Goal: Task Accomplishment & Management: Manage account settings

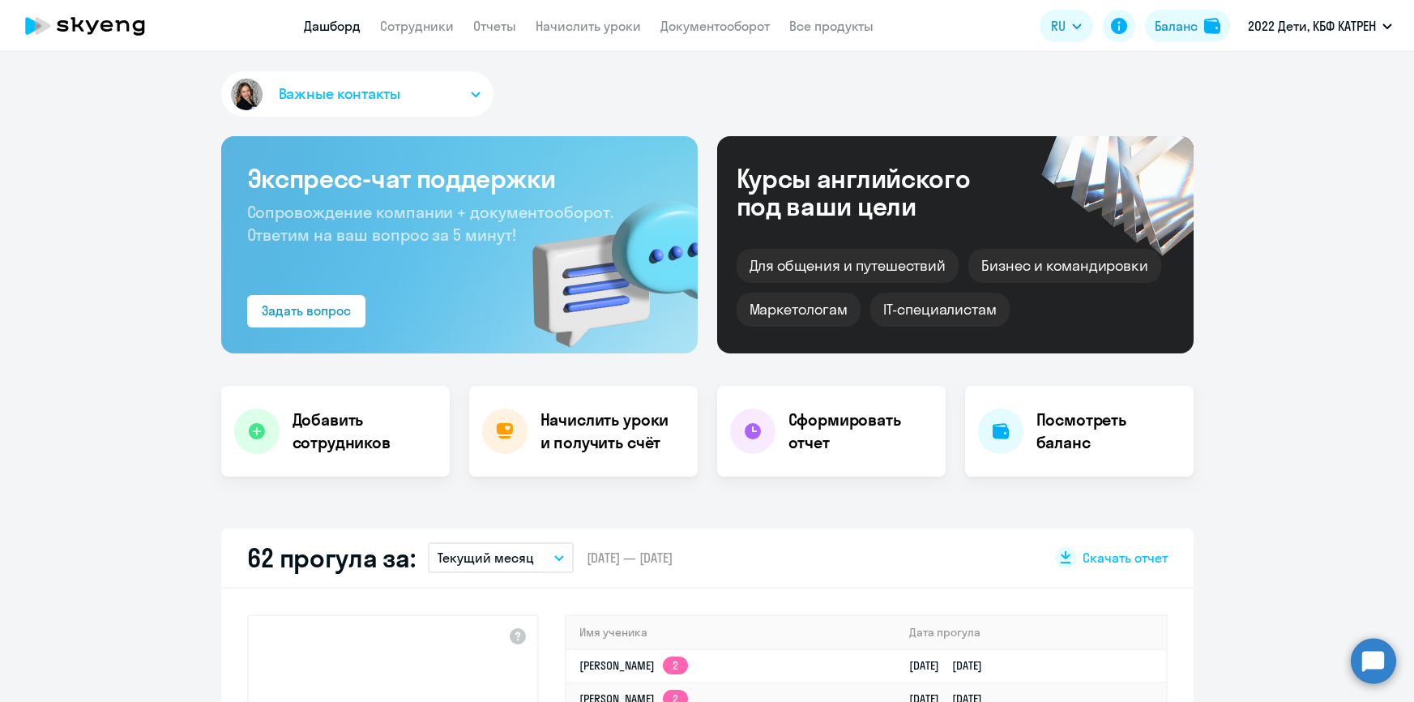
select select "30"
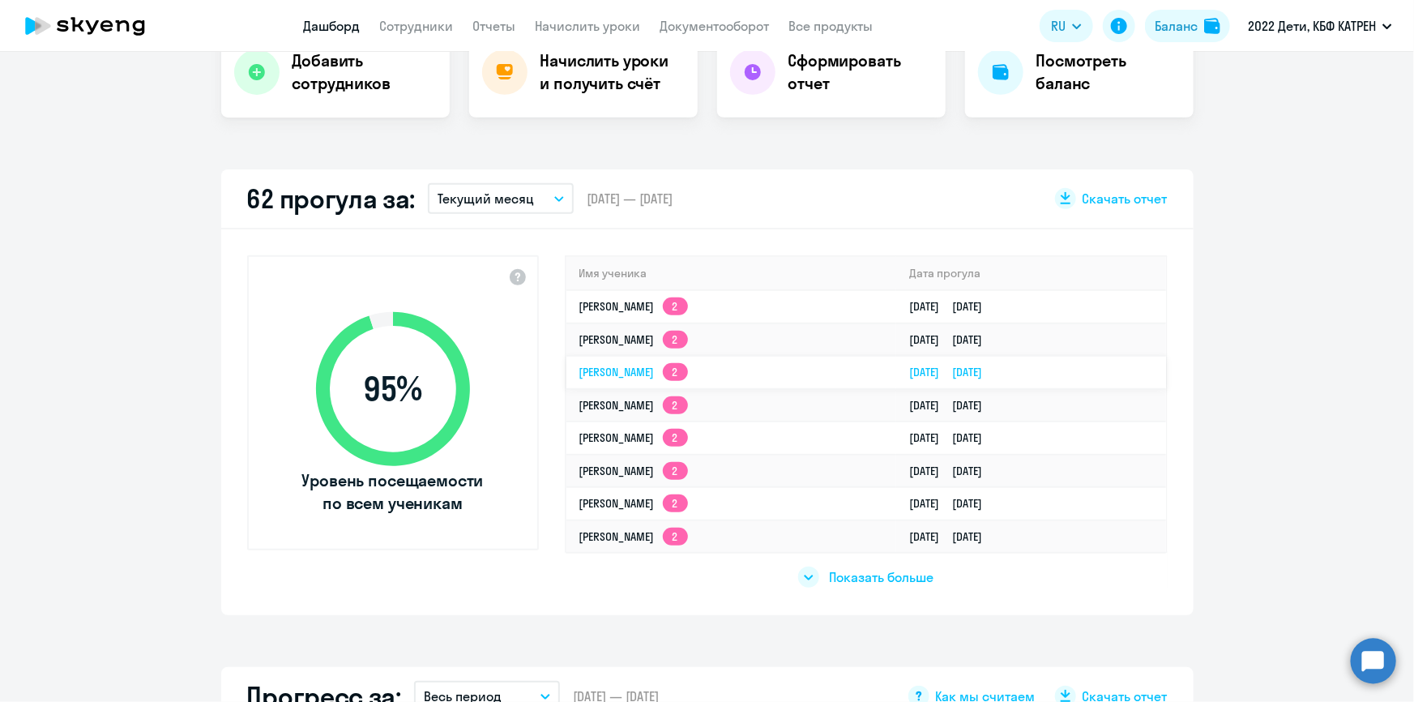
scroll to position [368, 0]
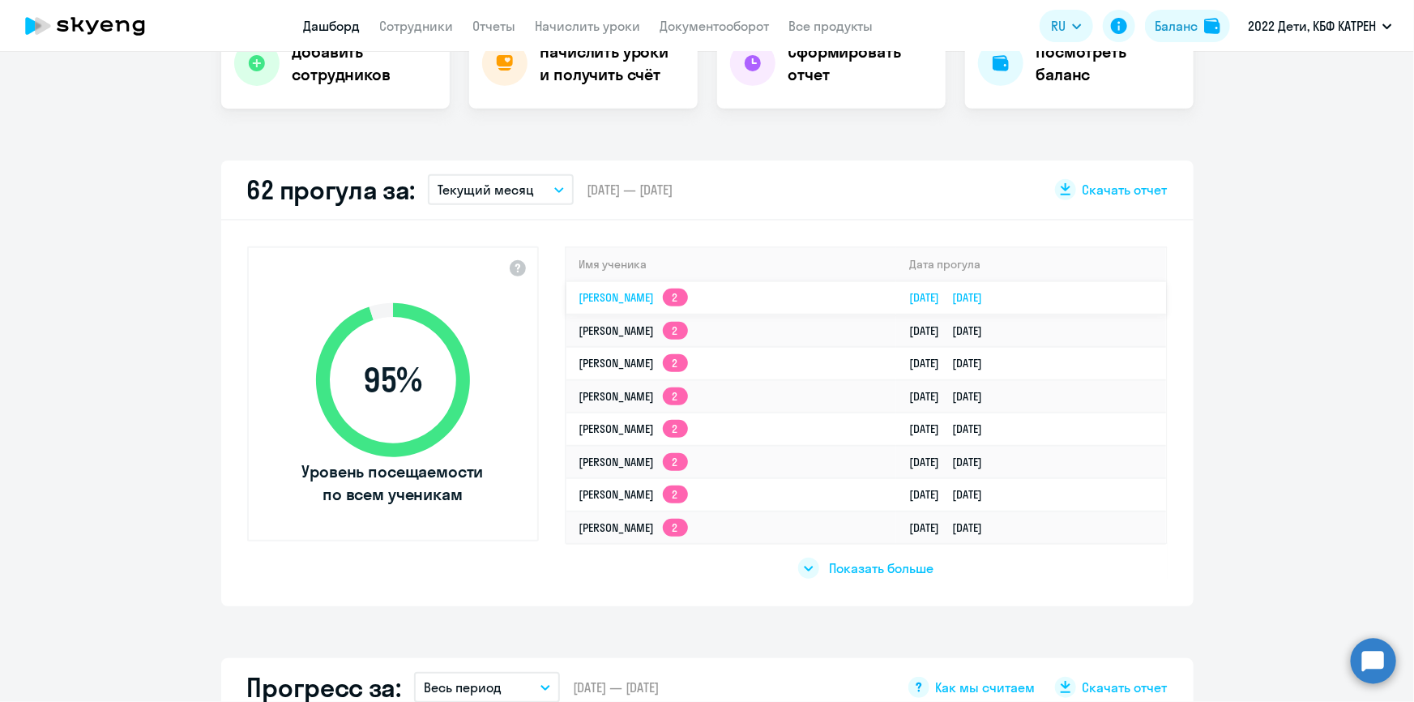
click at [679, 293] on link "[PERSON_NAME] 2" at bounding box center [633, 297] width 109 height 15
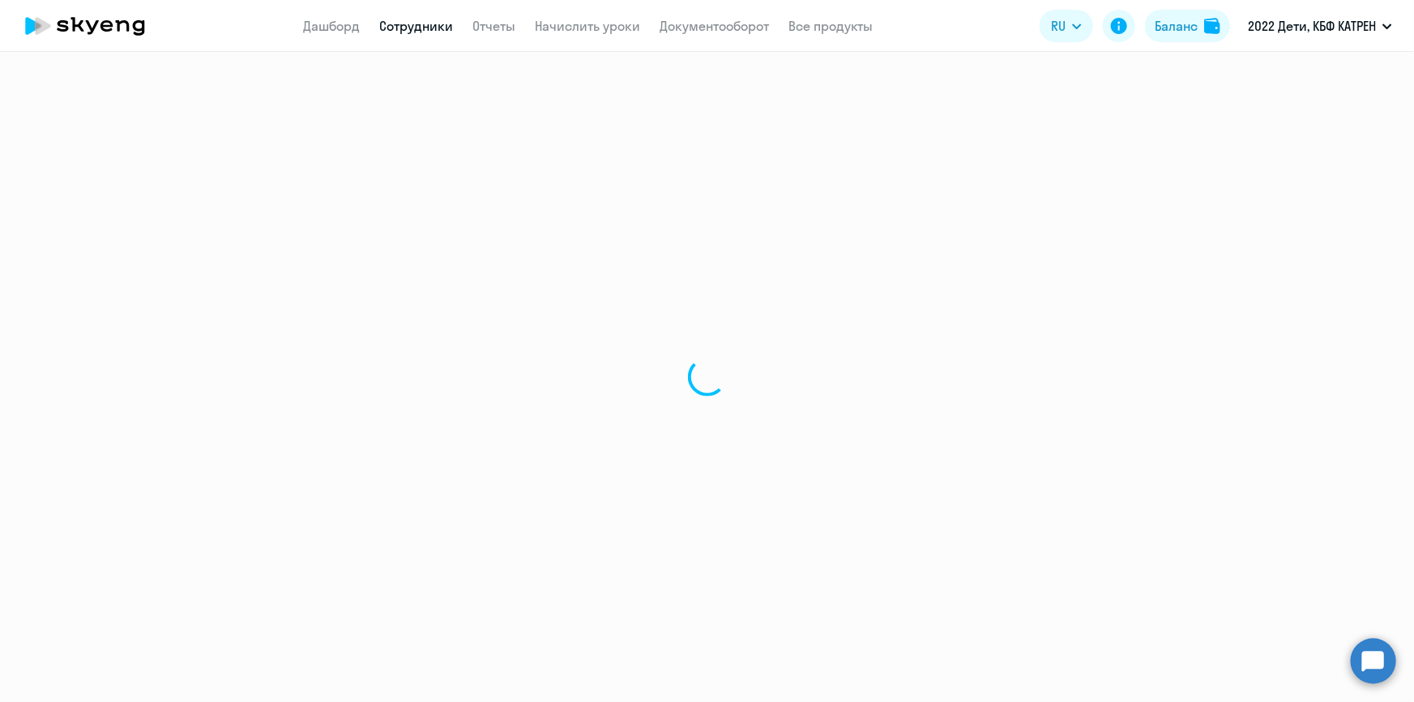
select select "math"
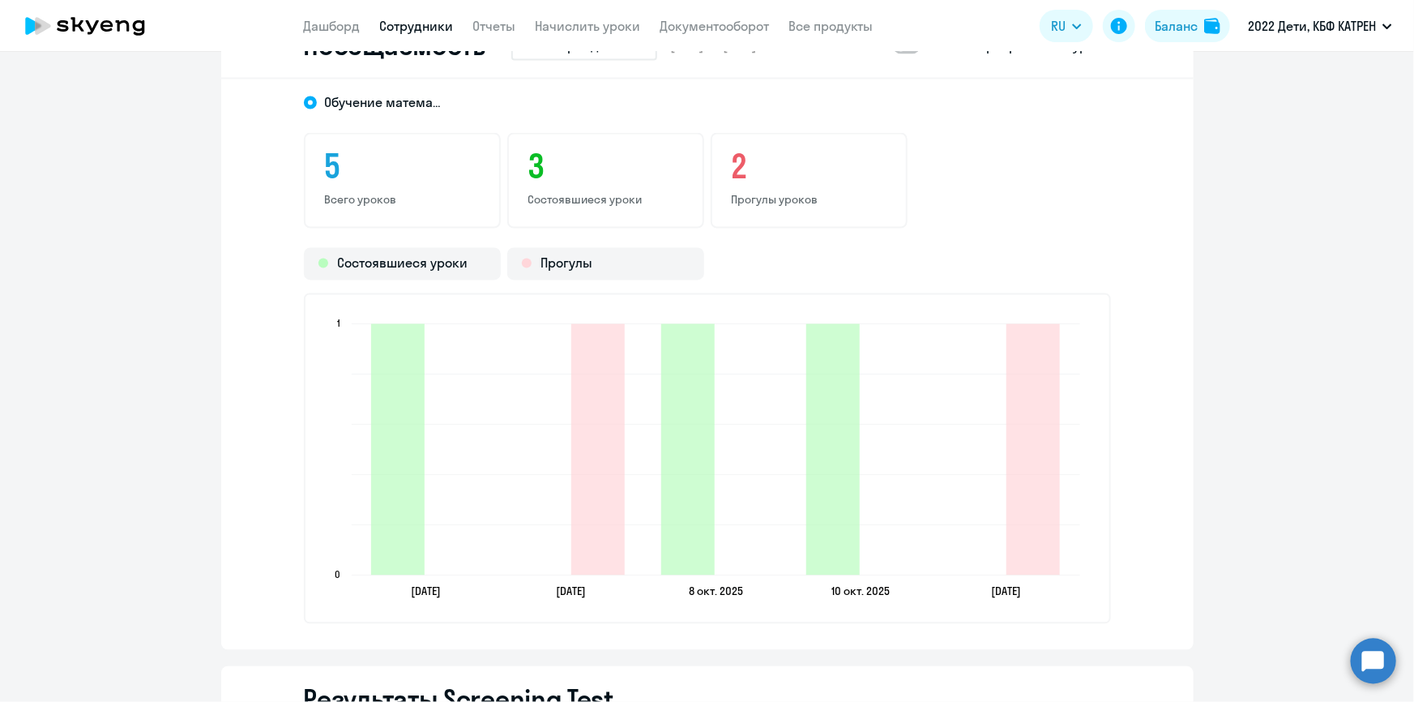
scroll to position [1473, 0]
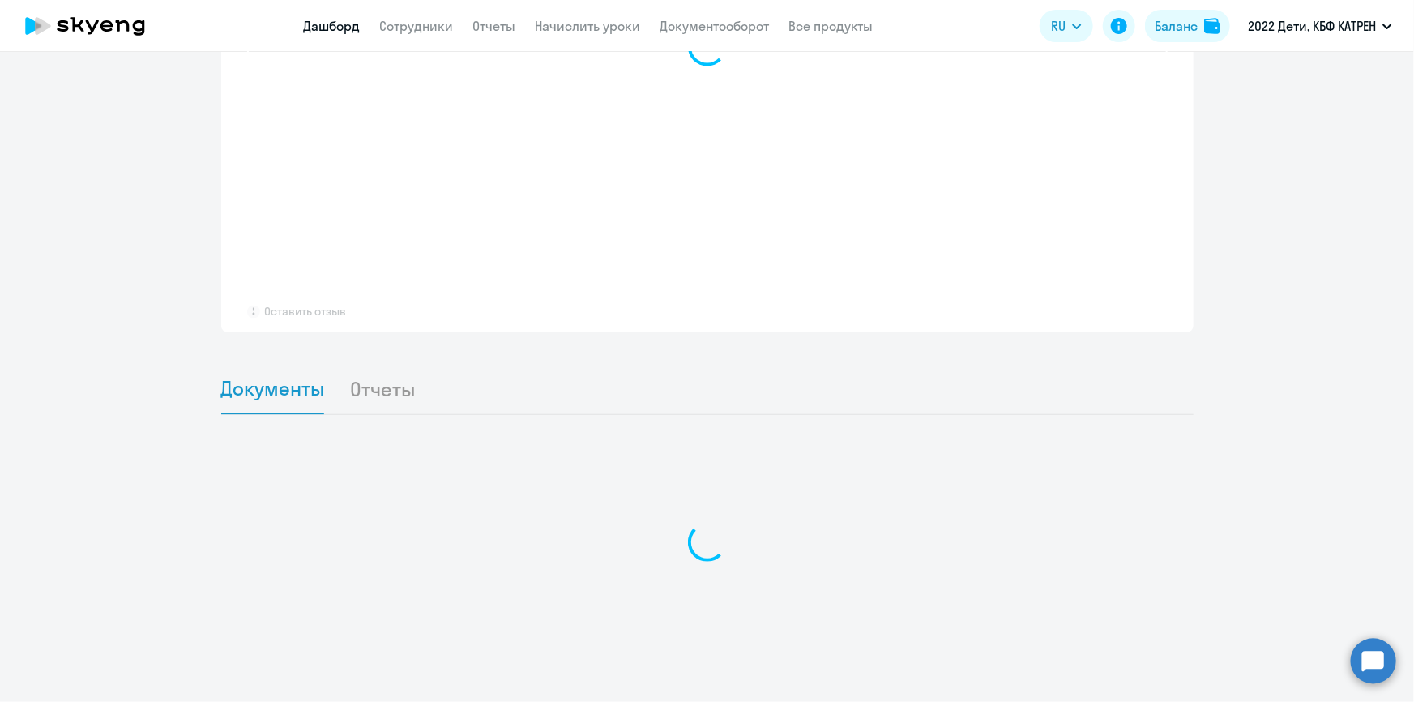
scroll to position [1193, 0]
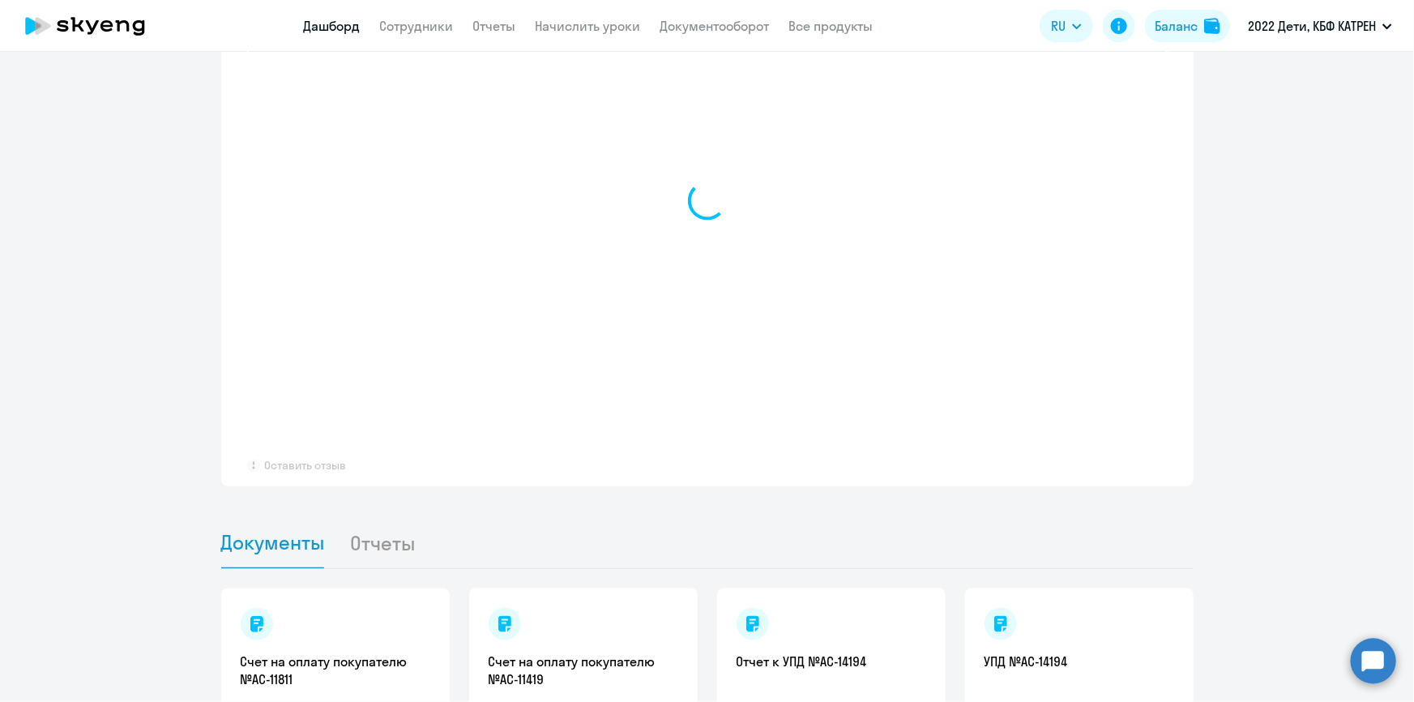
select select "30"
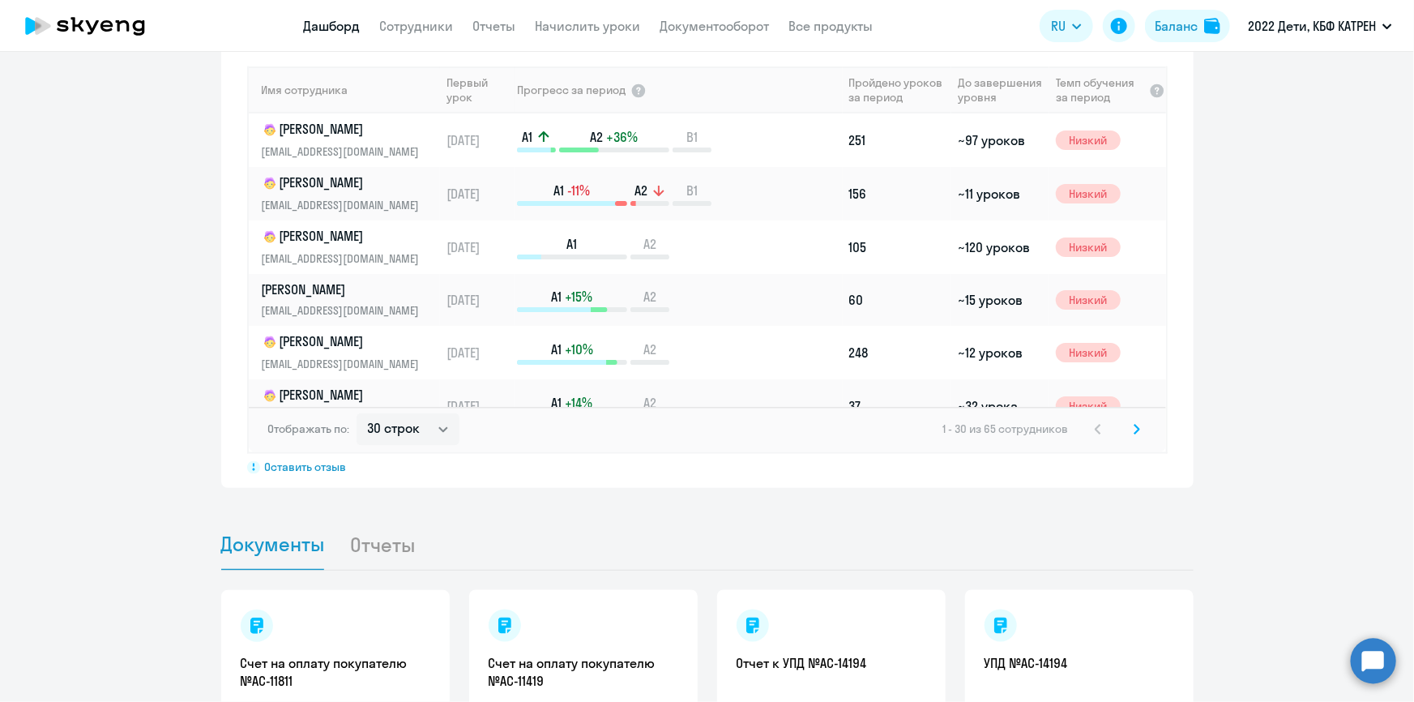
scroll to position [1194, 0]
click at [1377, 661] on circle at bounding box center [1373, 660] width 45 height 45
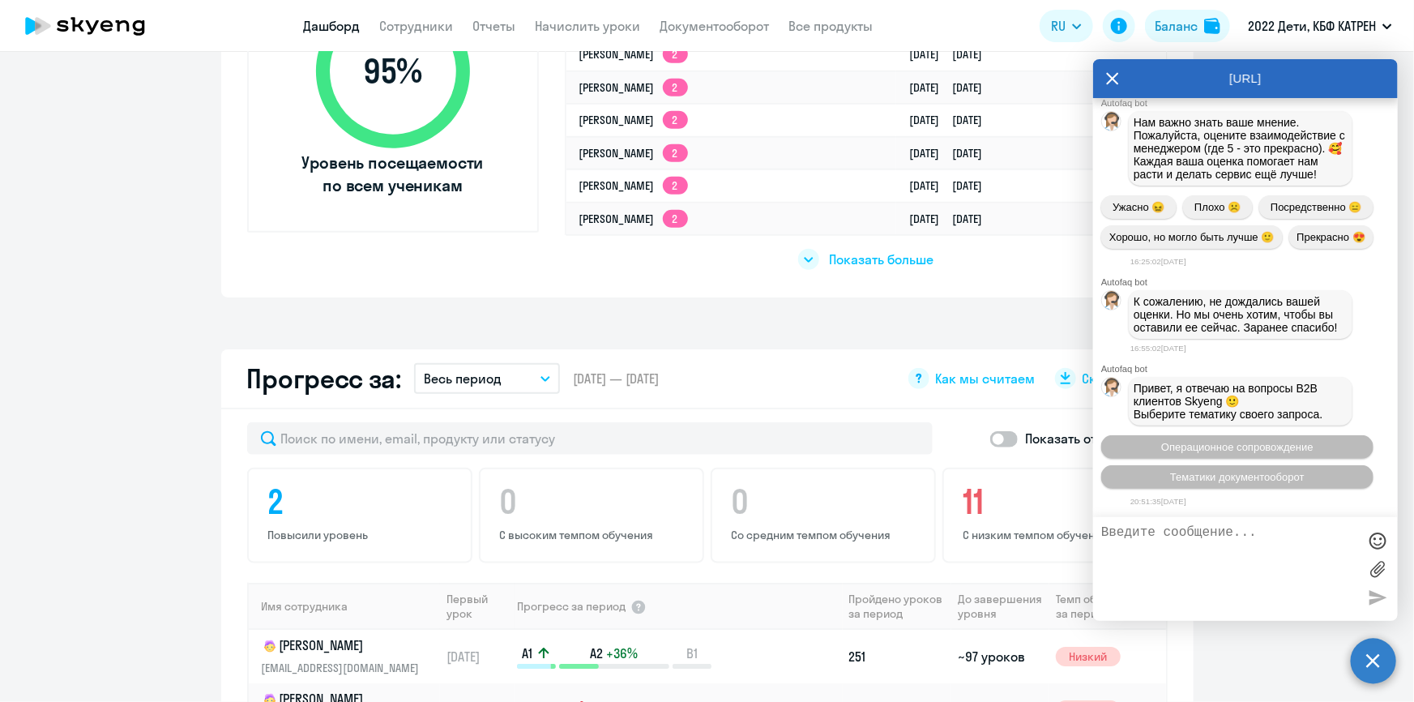
scroll to position [531, 0]
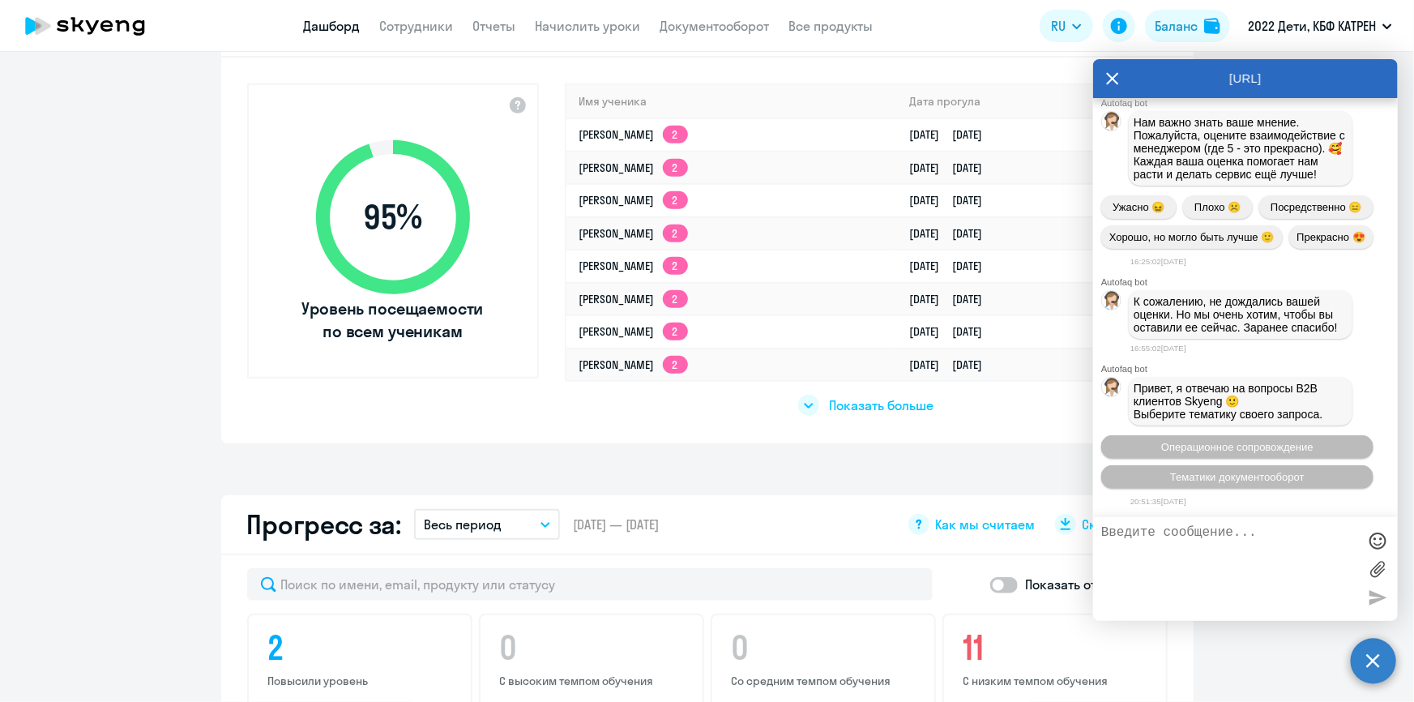
click at [1118, 75] on icon at bounding box center [1112, 78] width 13 height 39
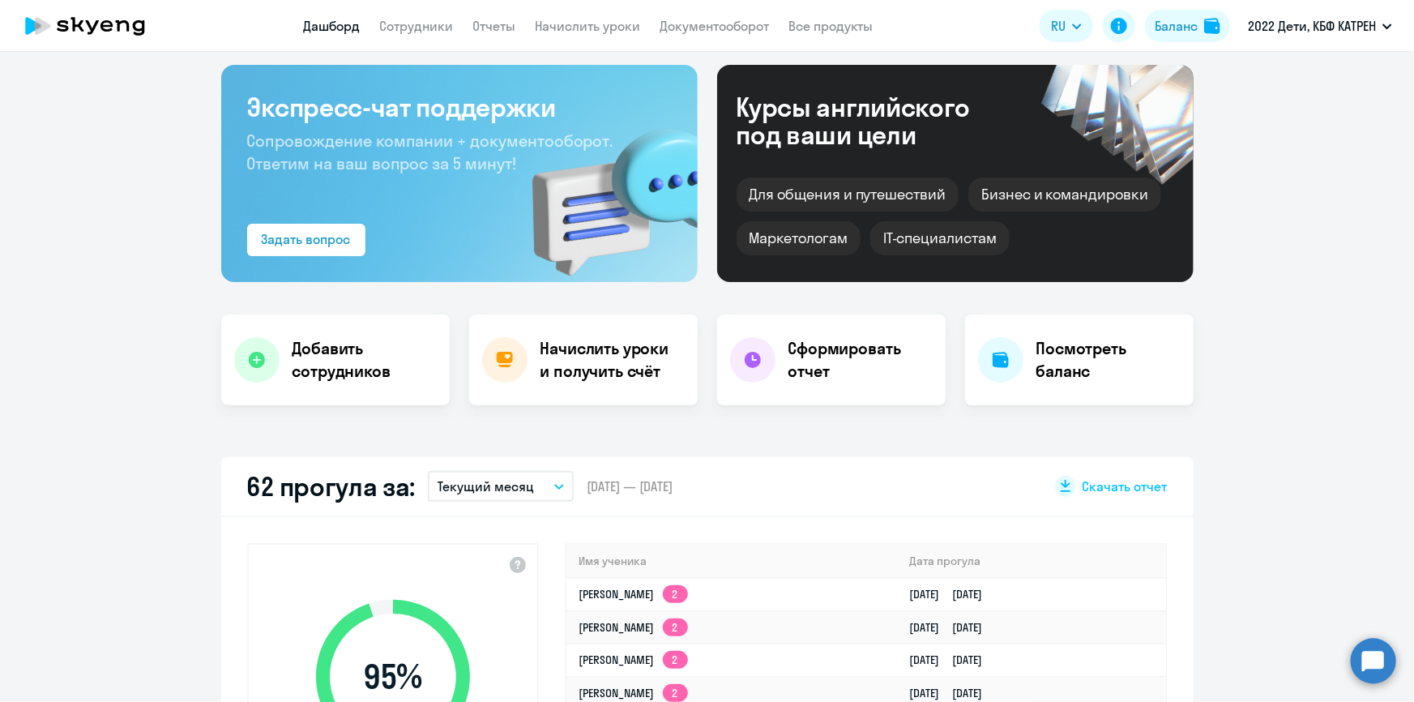
scroll to position [0, 0]
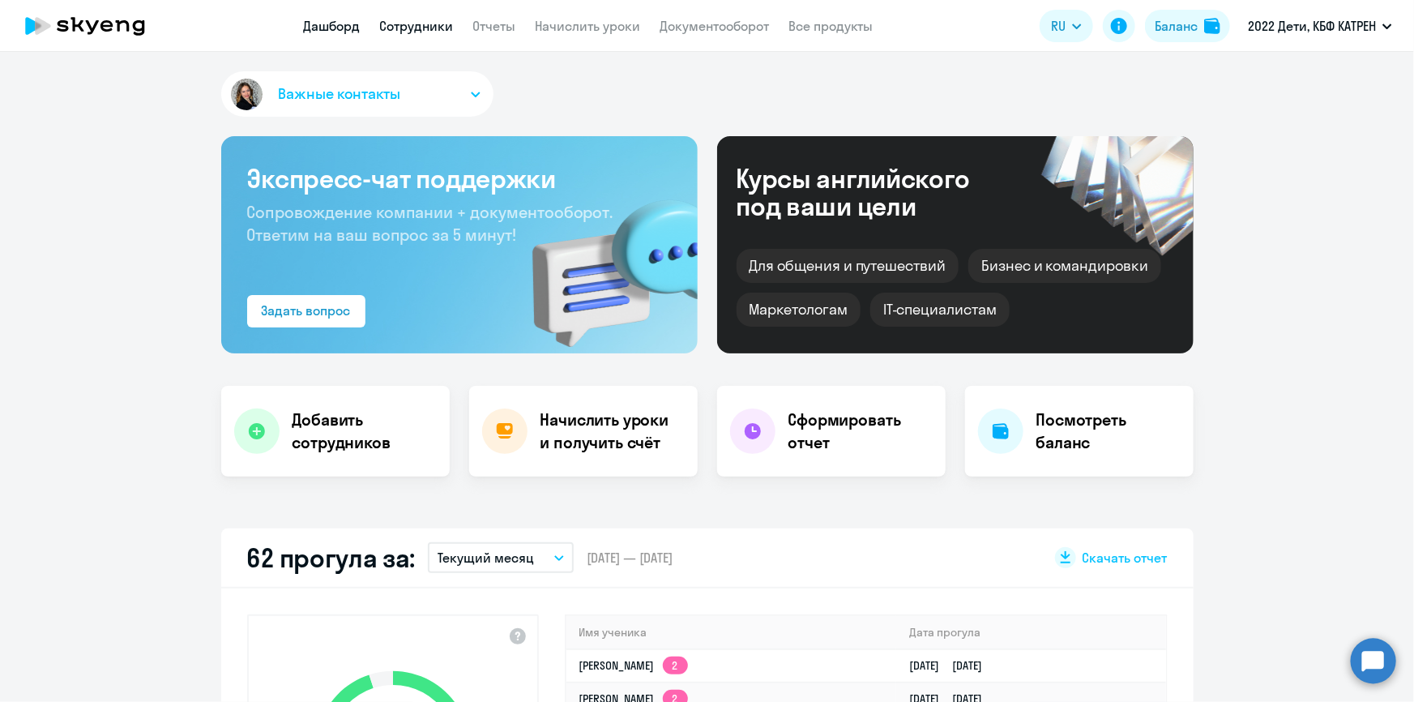
click at [399, 24] on link "Сотрудники" at bounding box center [417, 26] width 74 height 16
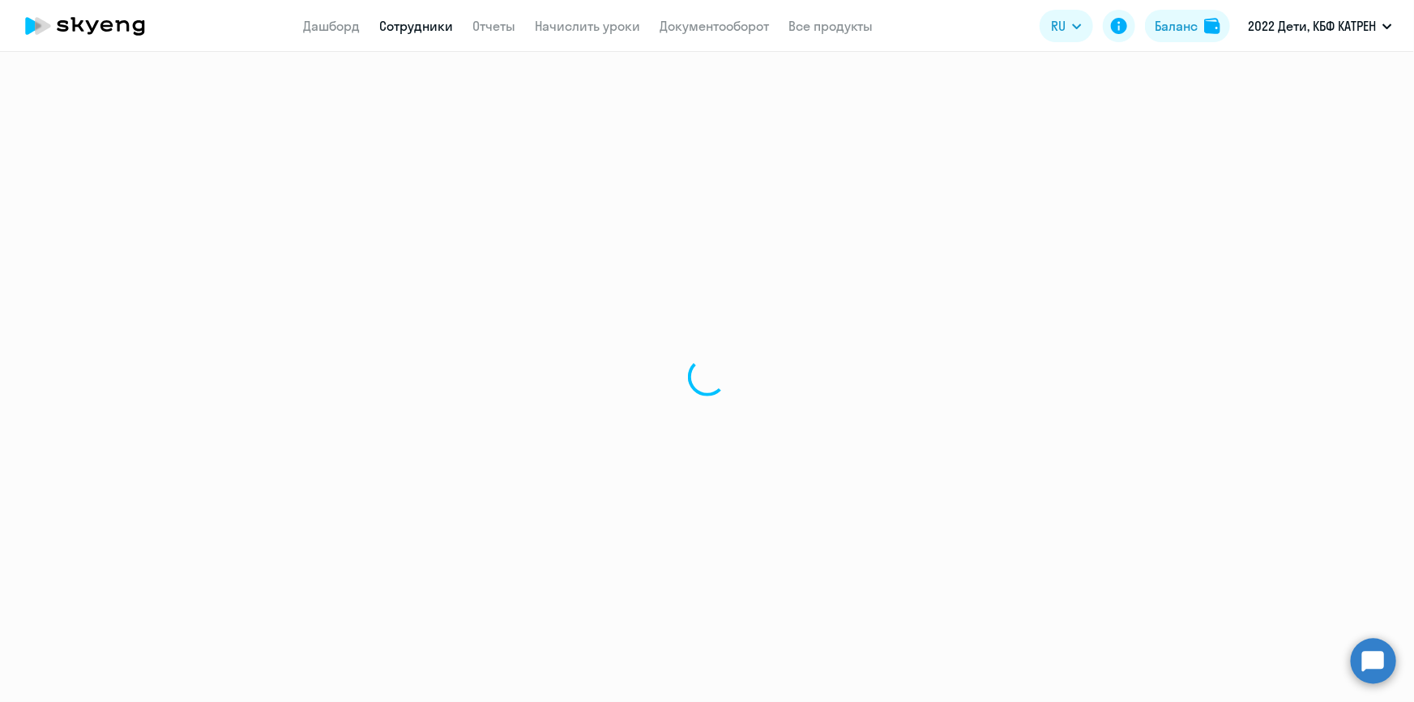
select select "30"
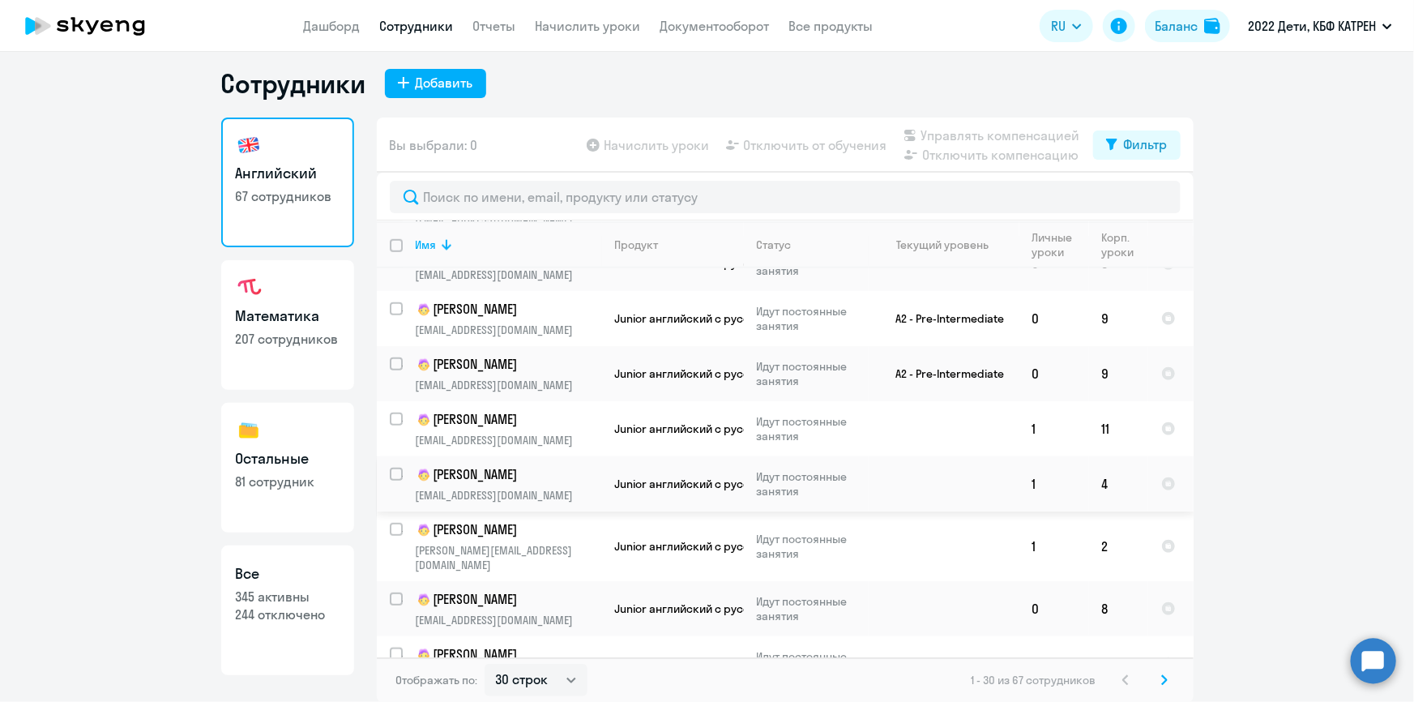
scroll to position [810, 0]
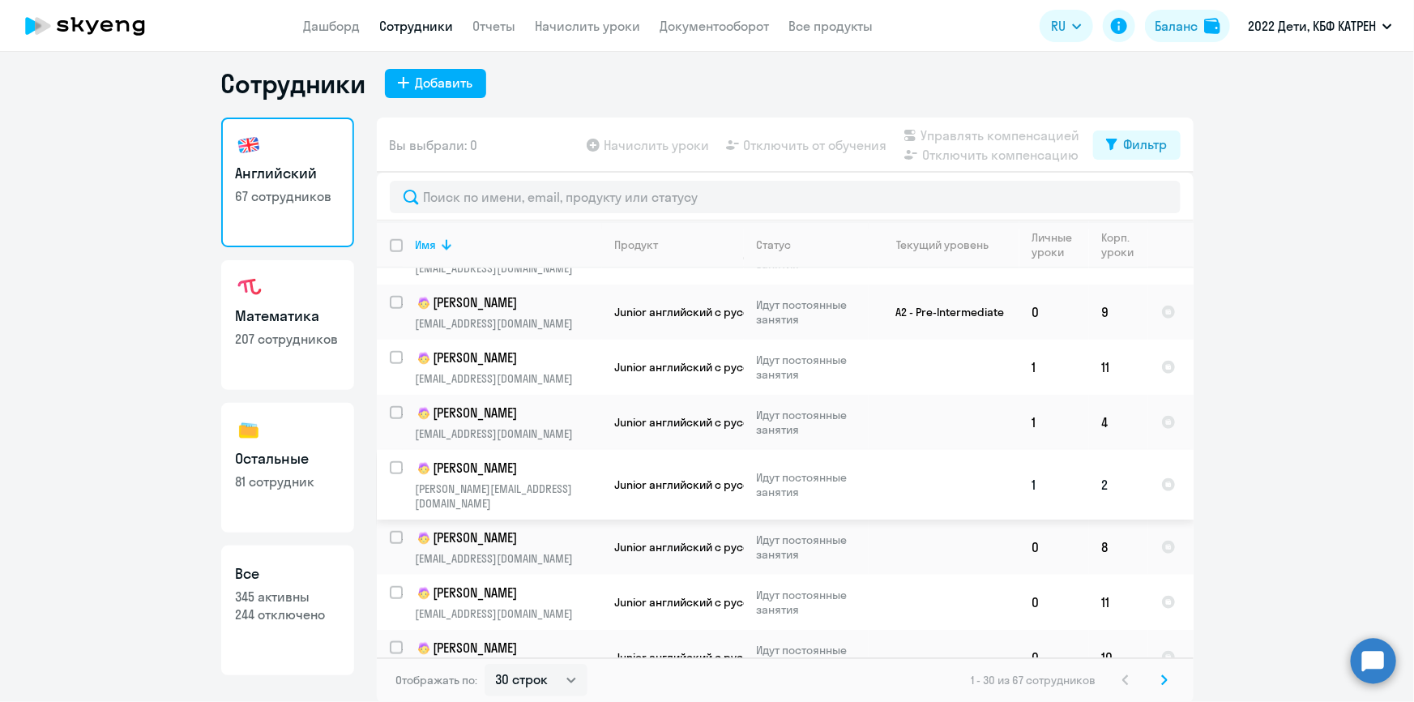
click at [476, 459] on p "[PERSON_NAME]" at bounding box center [507, 468] width 183 height 19
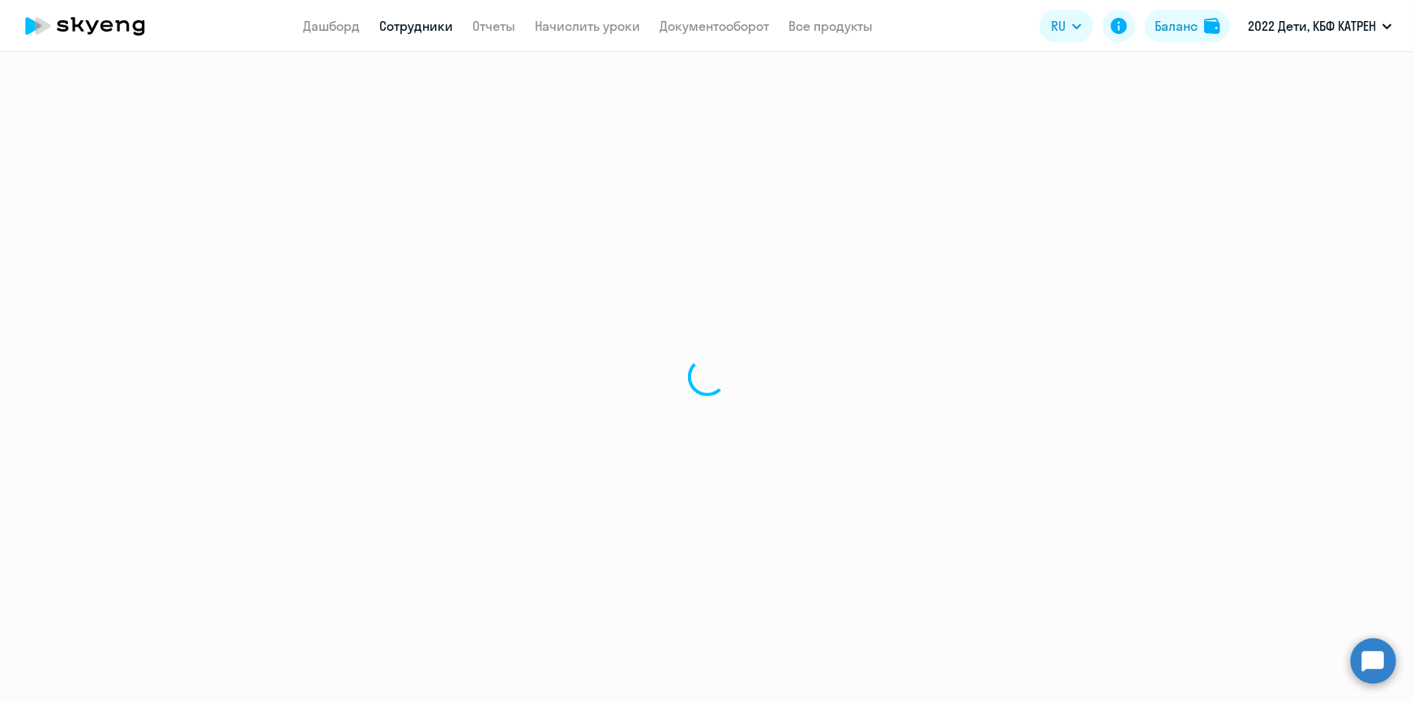
select select "english"
select select "30"
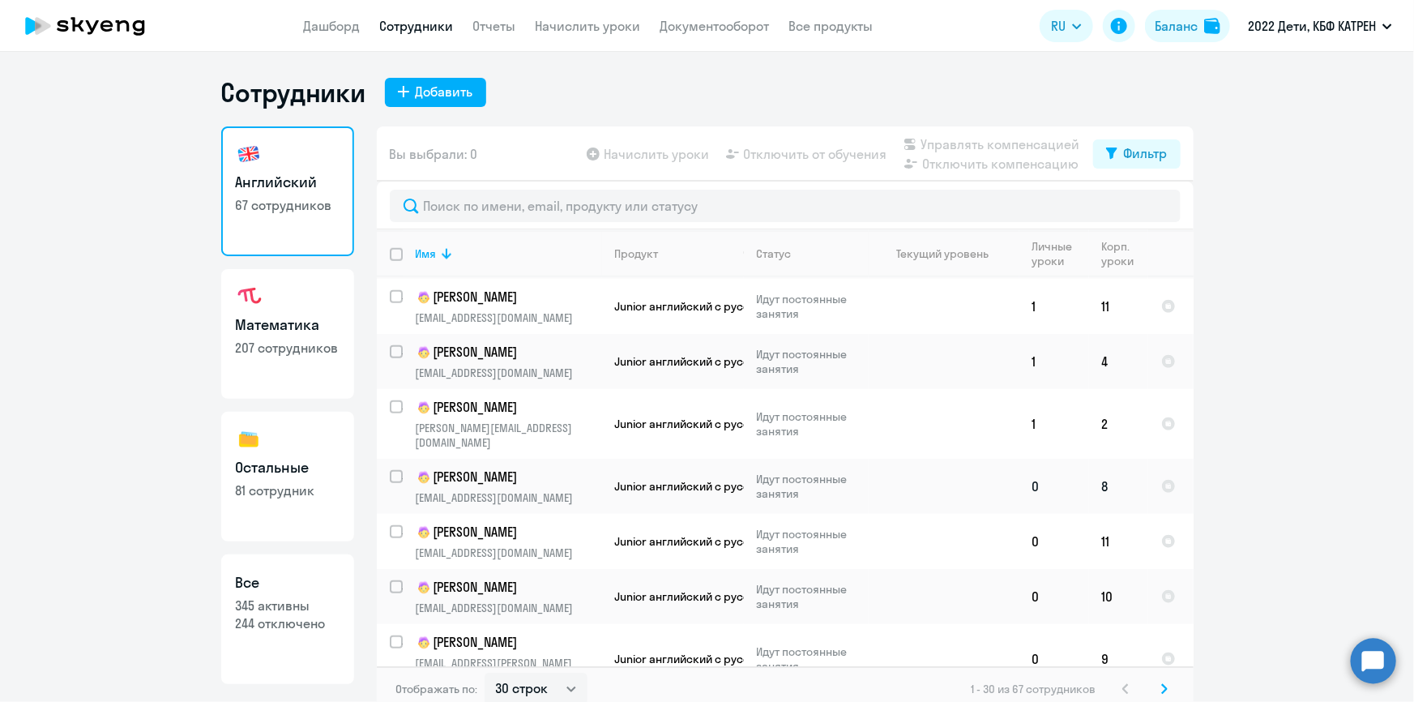
scroll to position [883, 0]
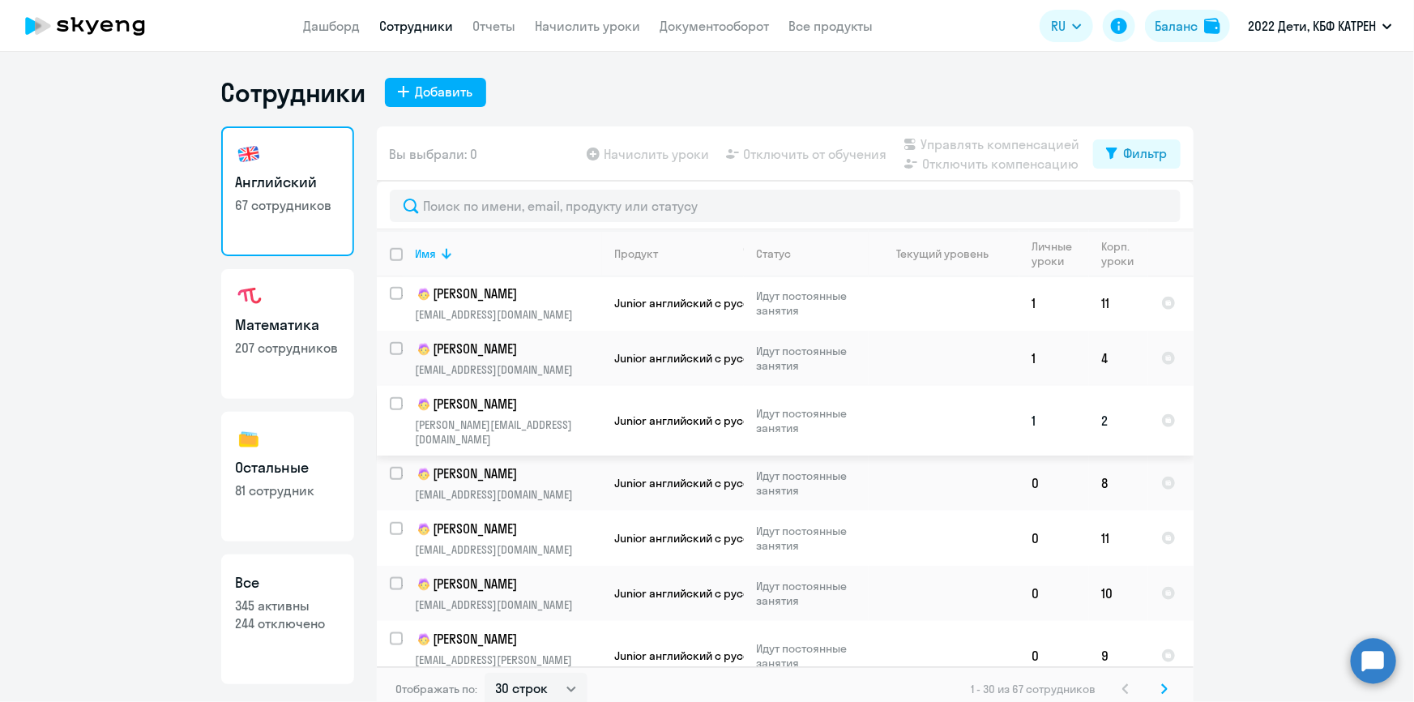
click at [470, 395] on p "[PERSON_NAME]" at bounding box center [507, 404] width 183 height 19
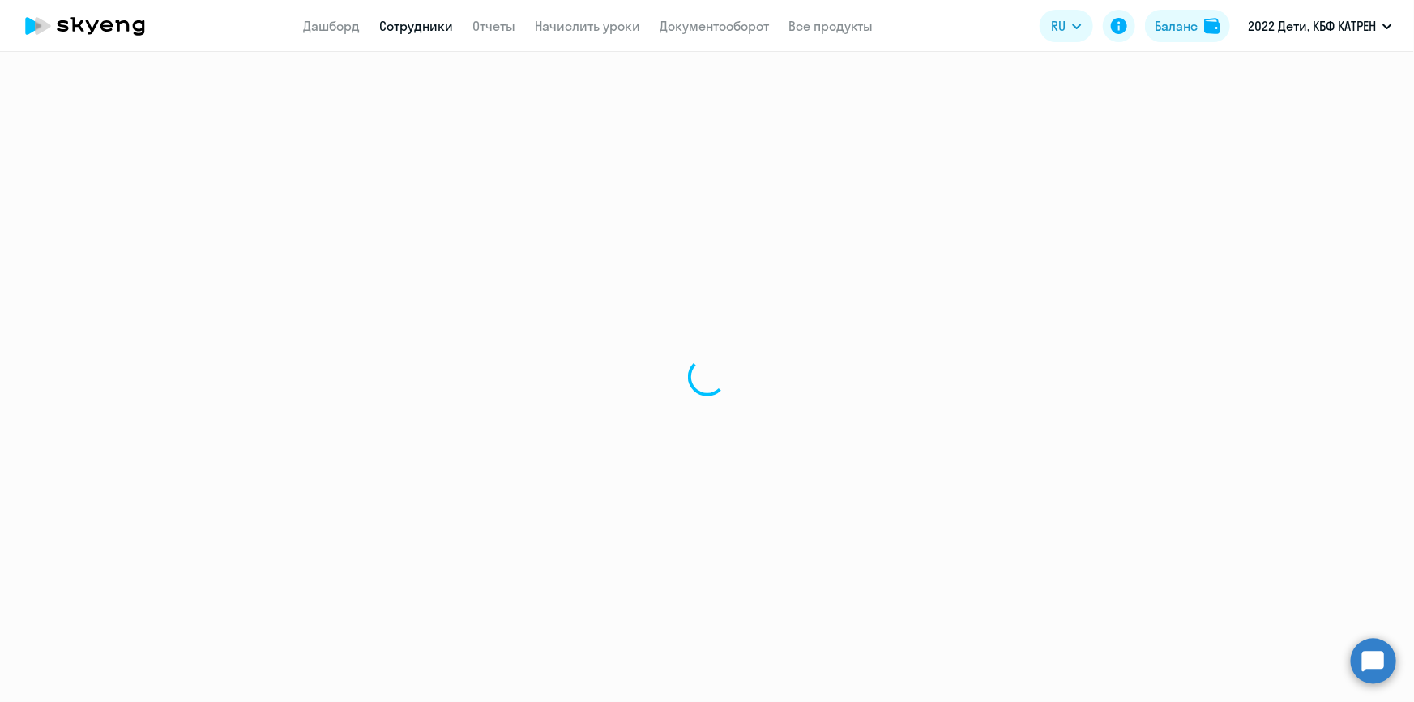
select select "english"
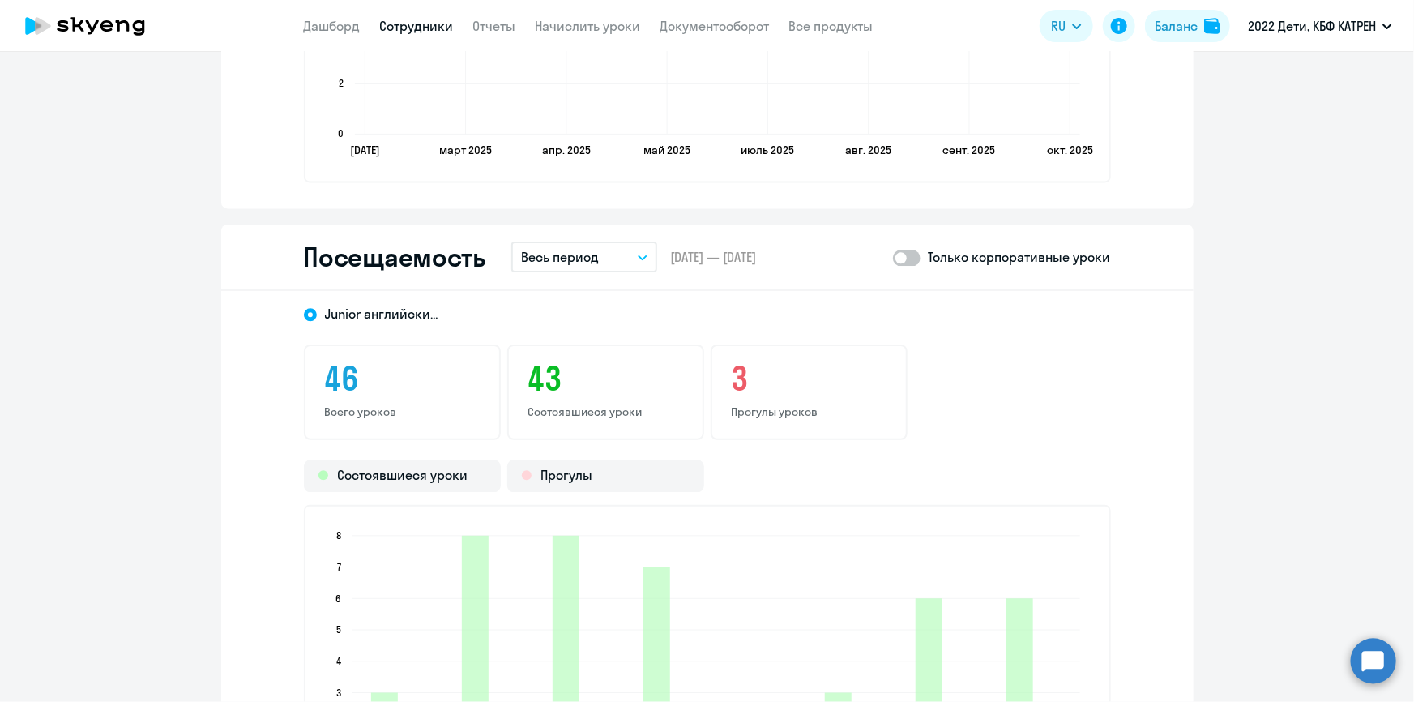
scroll to position [1989, 0]
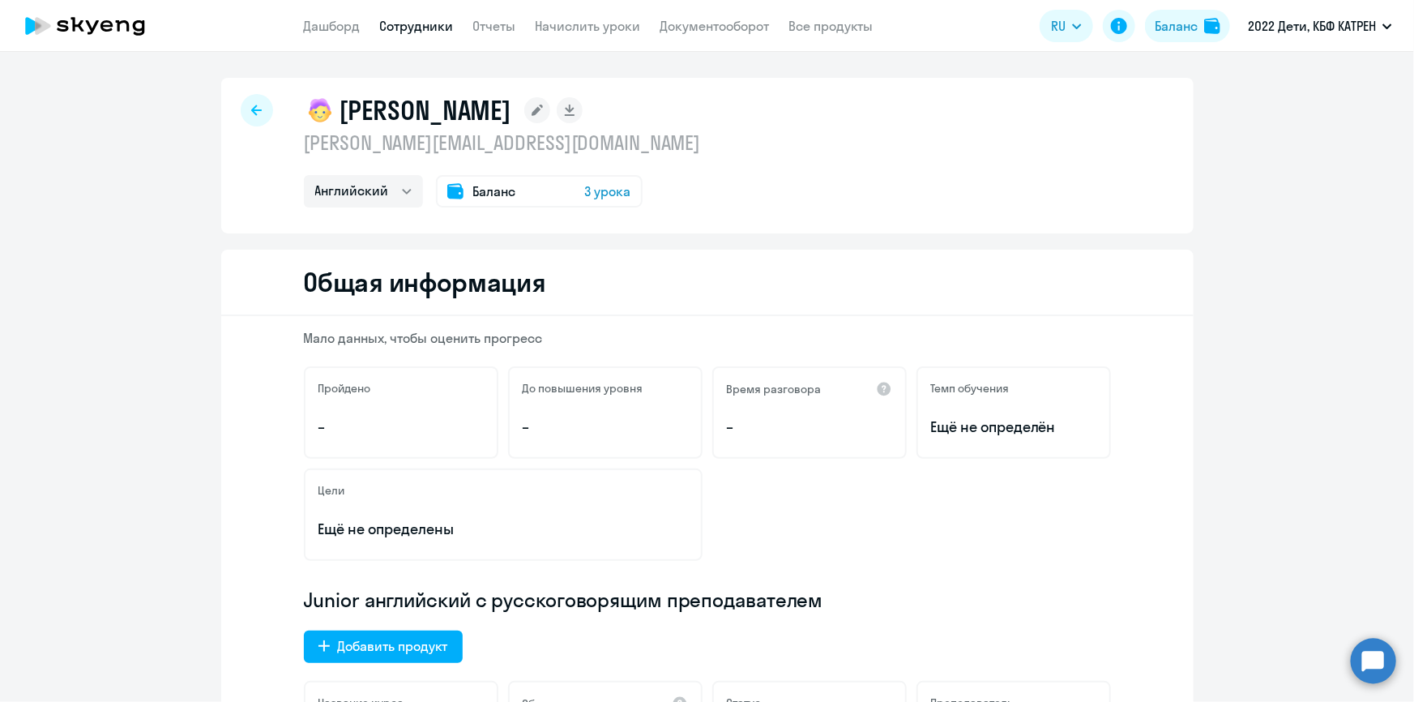
select select "30"
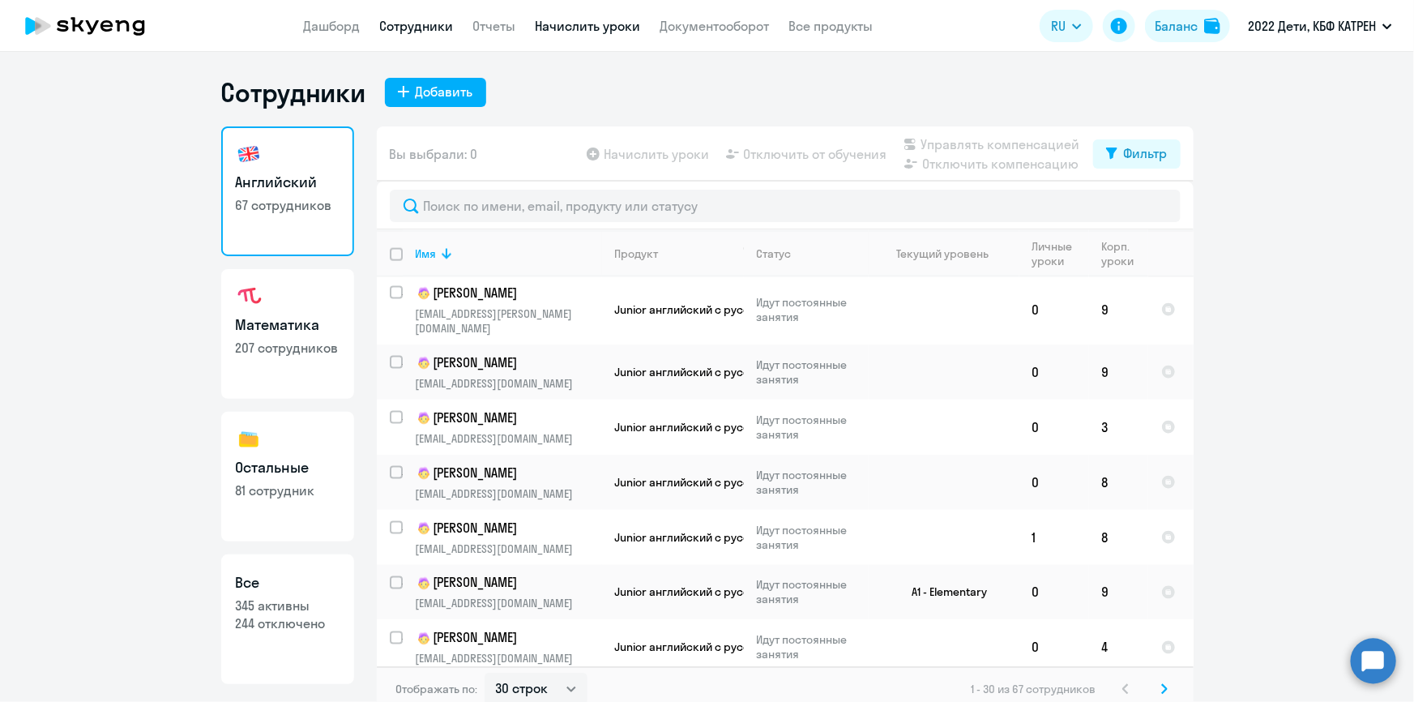
click at [566, 24] on link "Начислить уроки" at bounding box center [588, 26] width 105 height 16
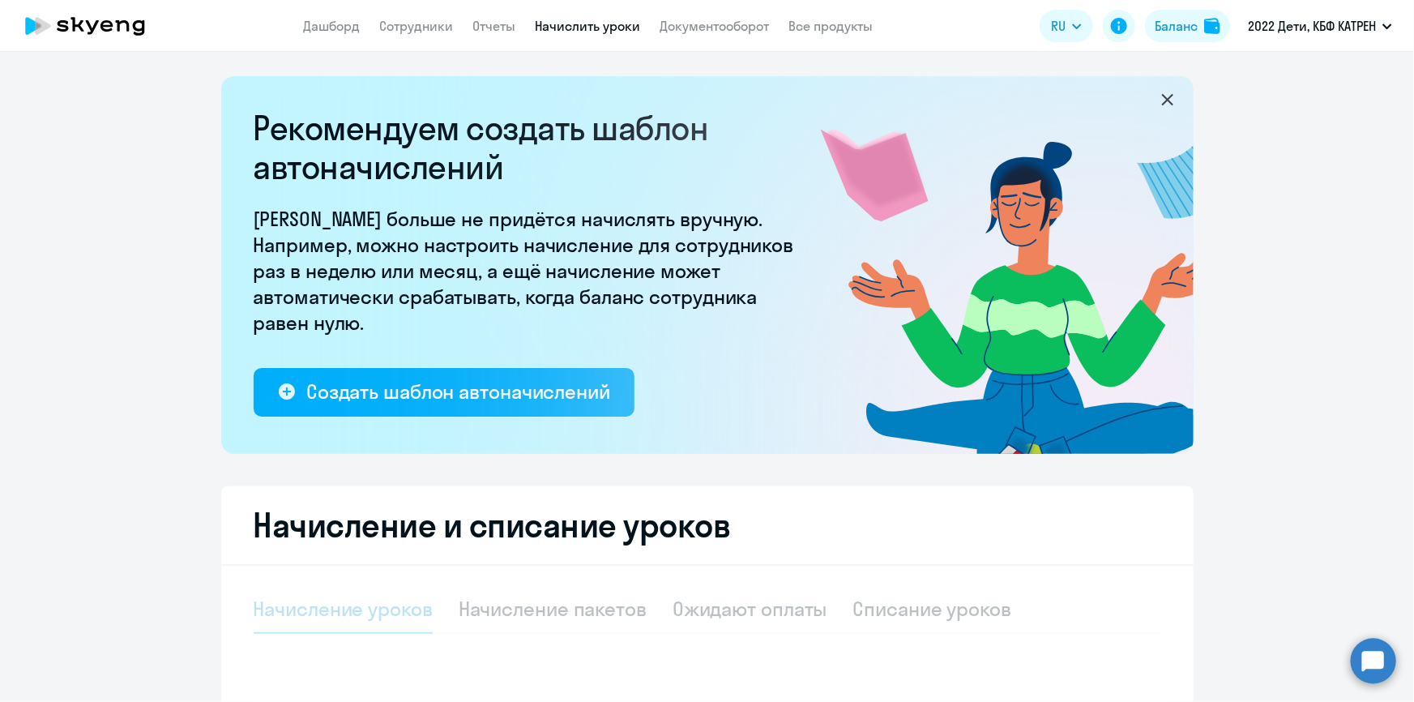
select select "10"
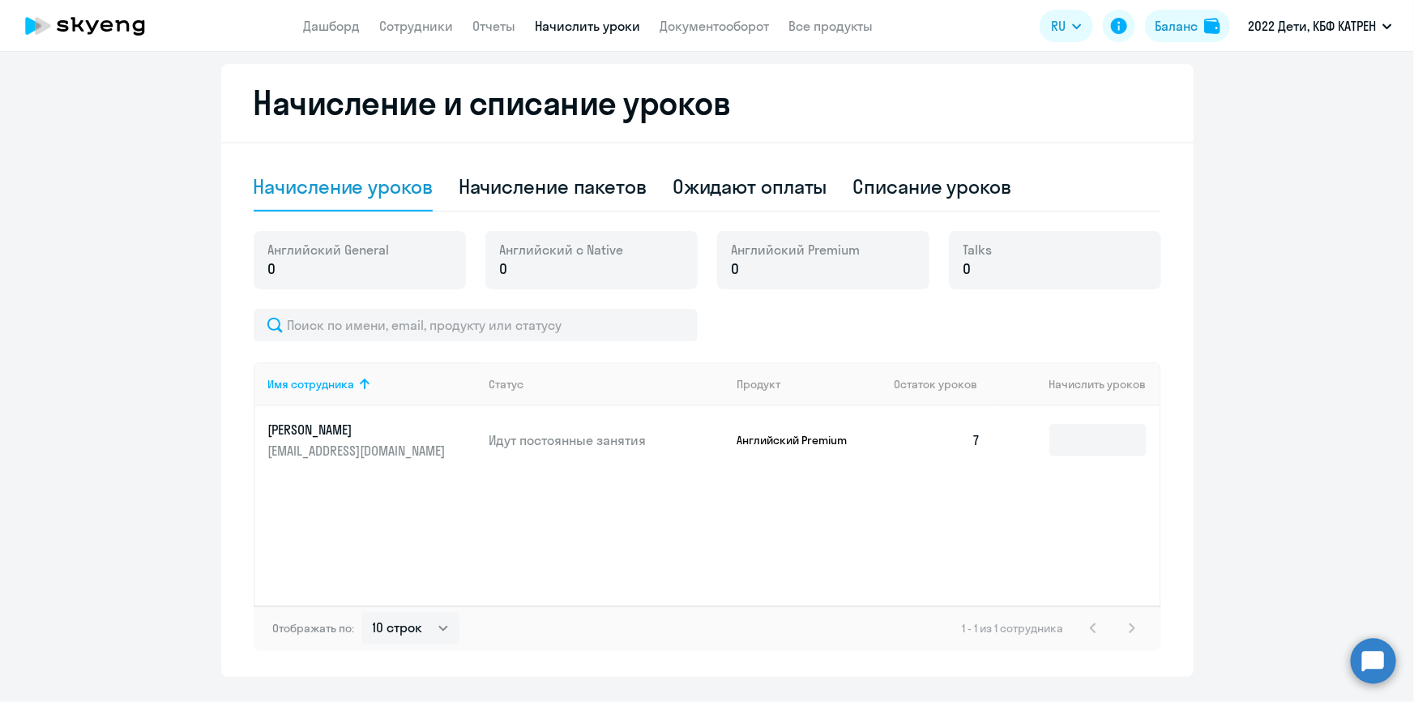
scroll to position [461, 0]
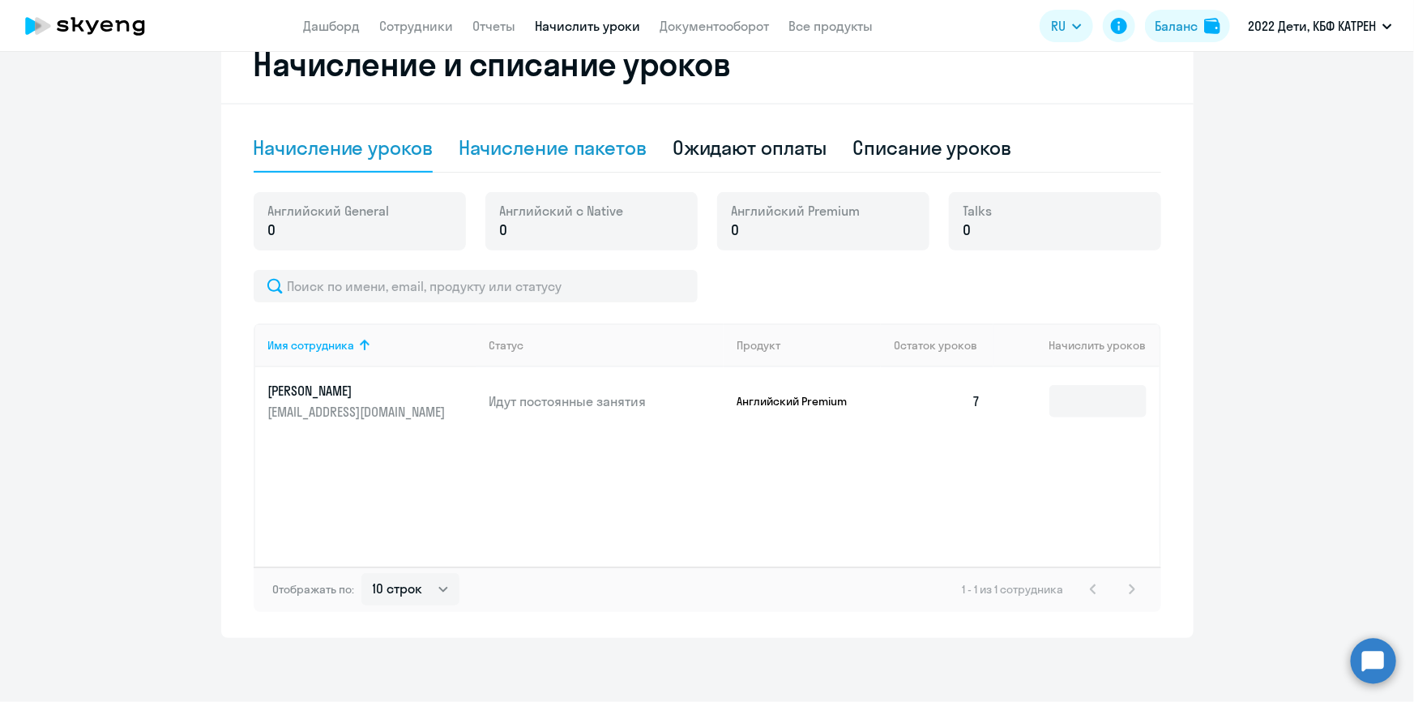
click at [560, 147] on div "Начисление пакетов" at bounding box center [553, 148] width 188 height 26
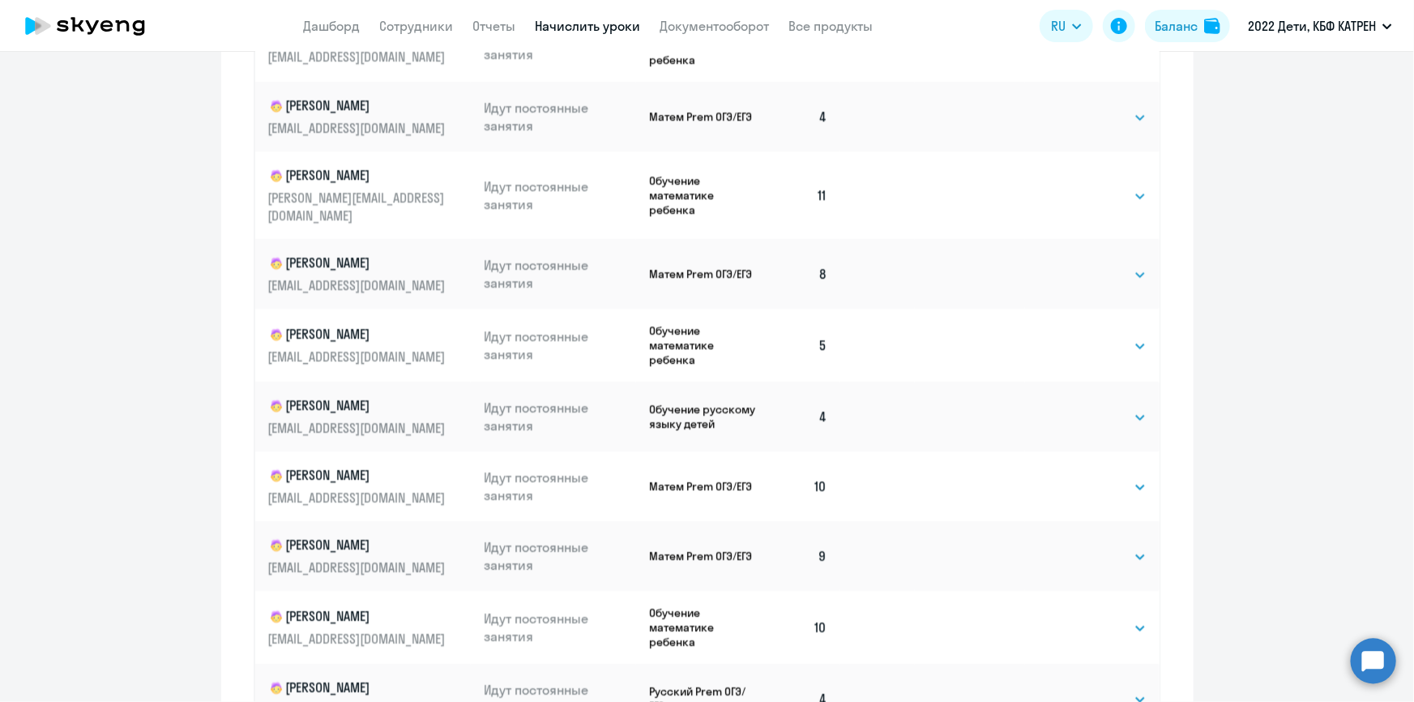
scroll to position [1009, 0]
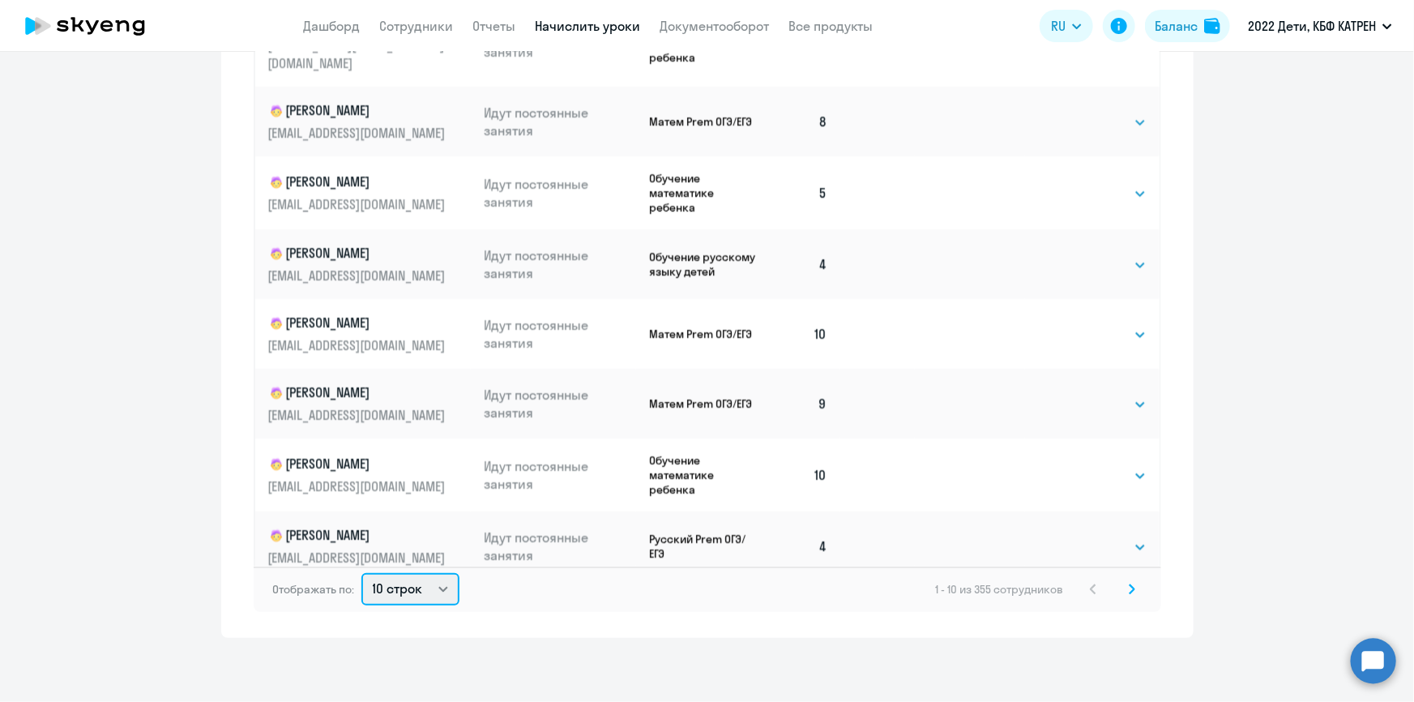
click at [423, 592] on select "10 строк 30 строк 50 строк" at bounding box center [410, 589] width 98 height 32
select select "50"
click at [361, 573] on select "10 строк 30 строк 50 строк" at bounding box center [410, 589] width 98 height 32
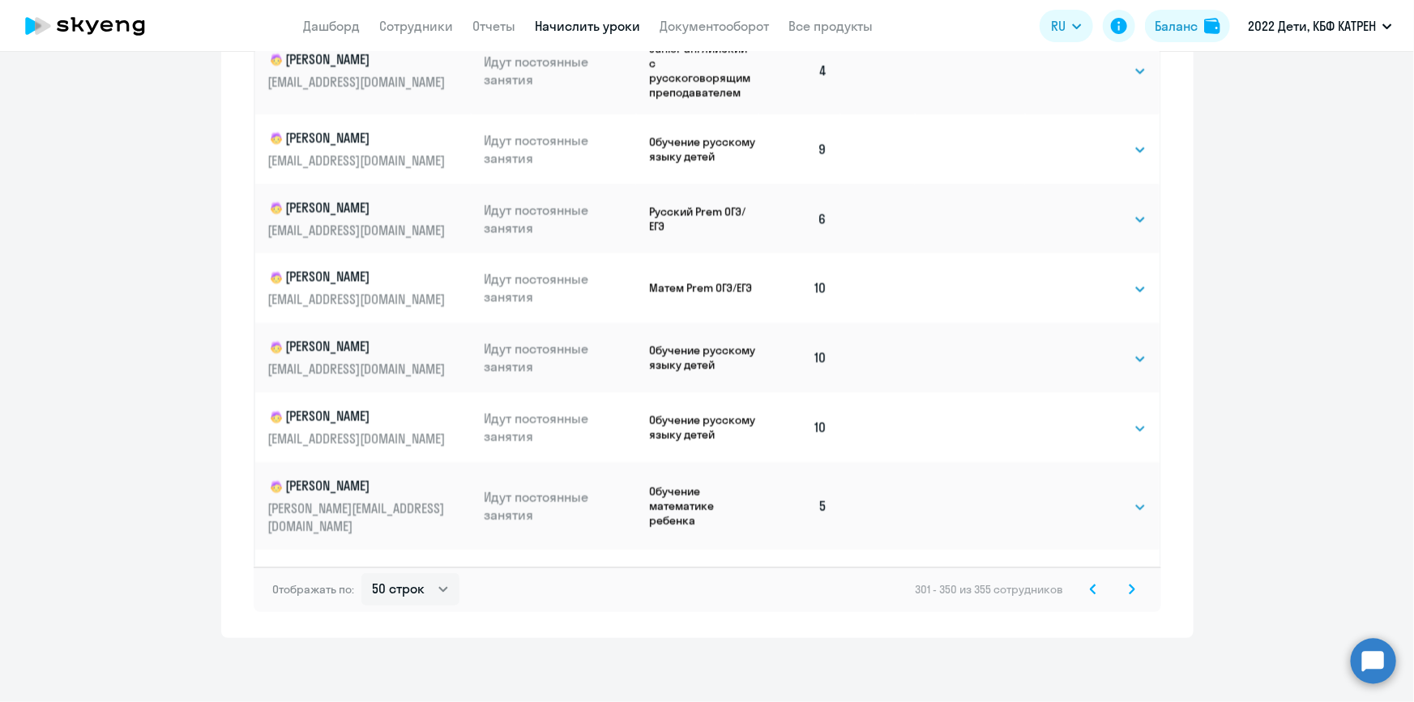
click at [1090, 590] on icon at bounding box center [1093, 589] width 6 height 11
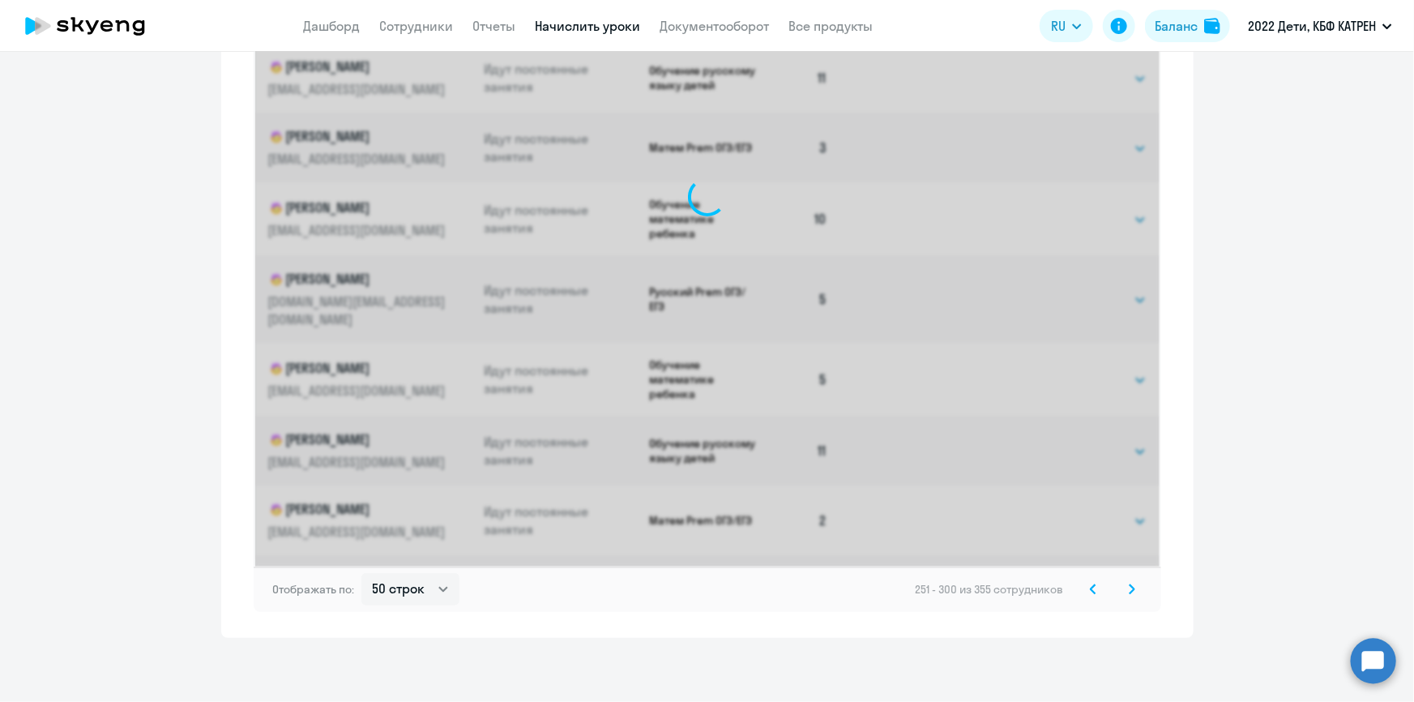
click at [1090, 590] on icon at bounding box center [1093, 589] width 6 height 11
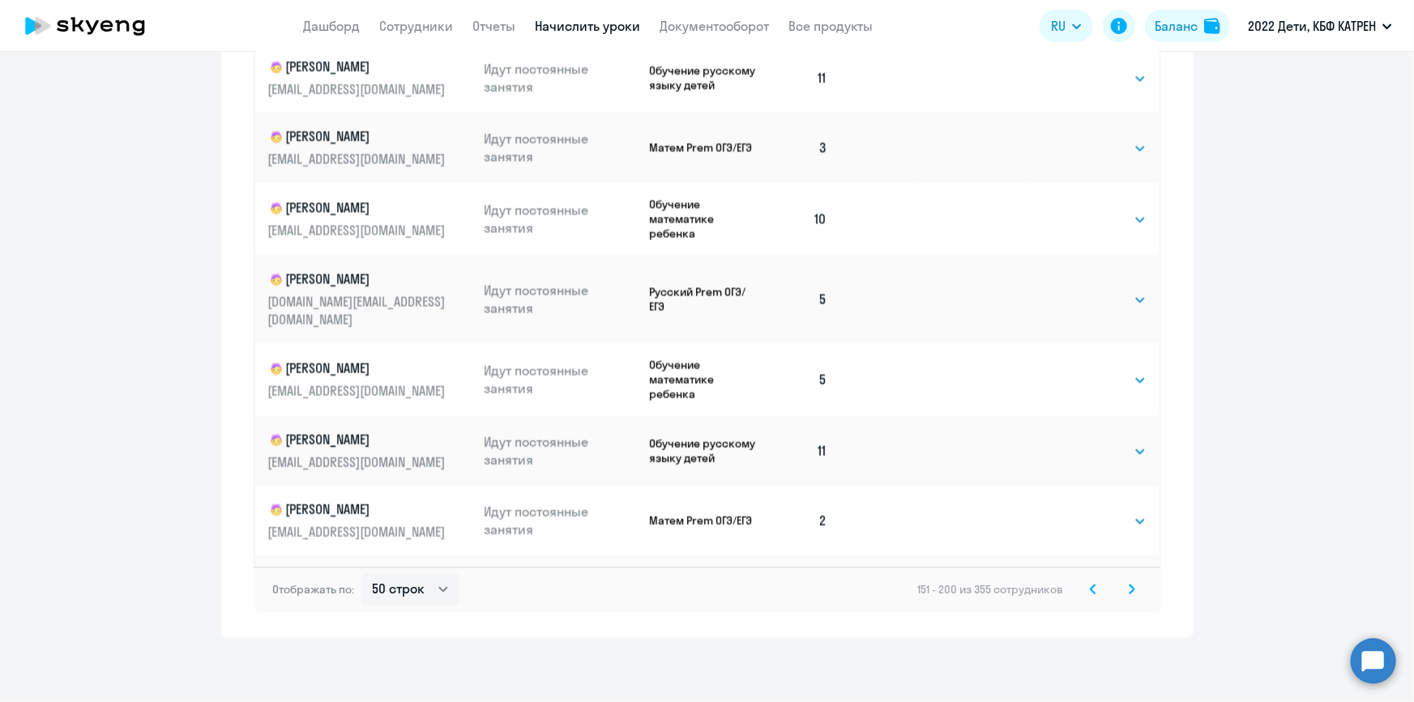
click at [1090, 590] on icon at bounding box center [1093, 589] width 6 height 11
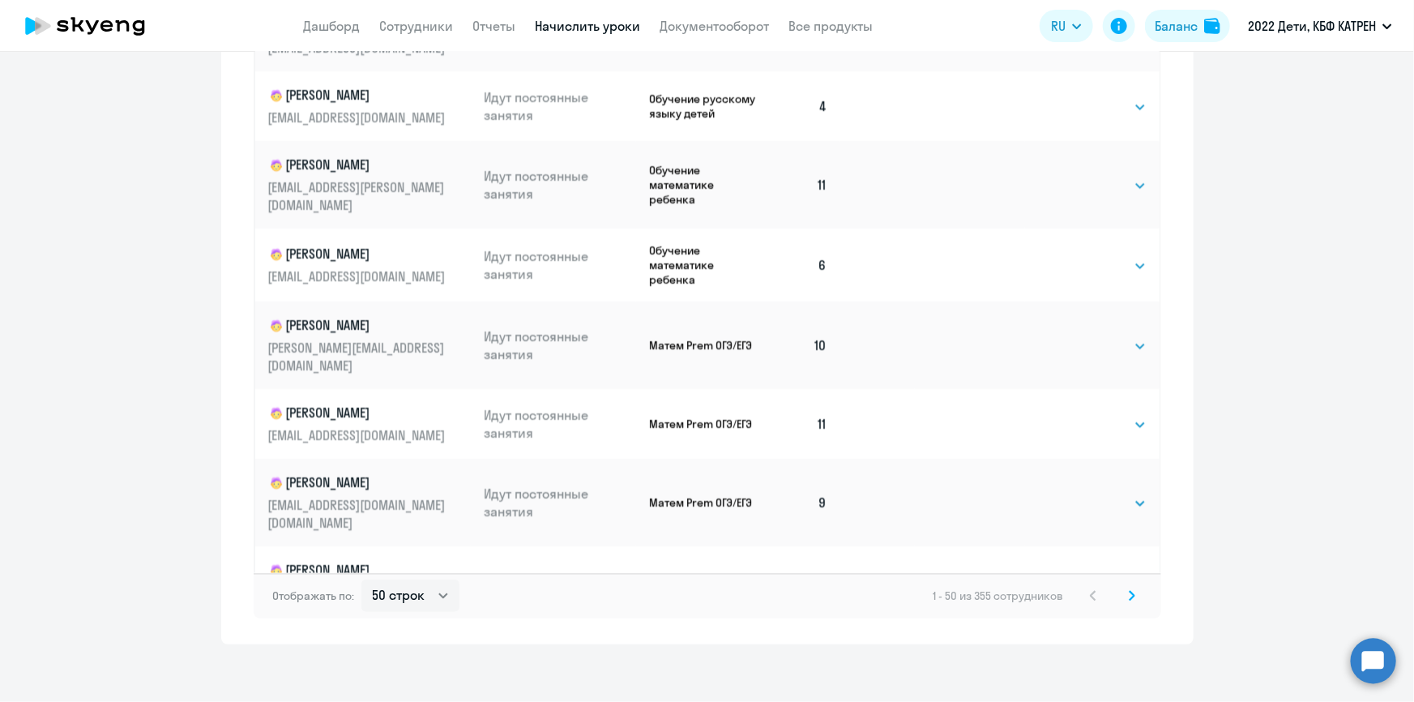
scroll to position [1009, 0]
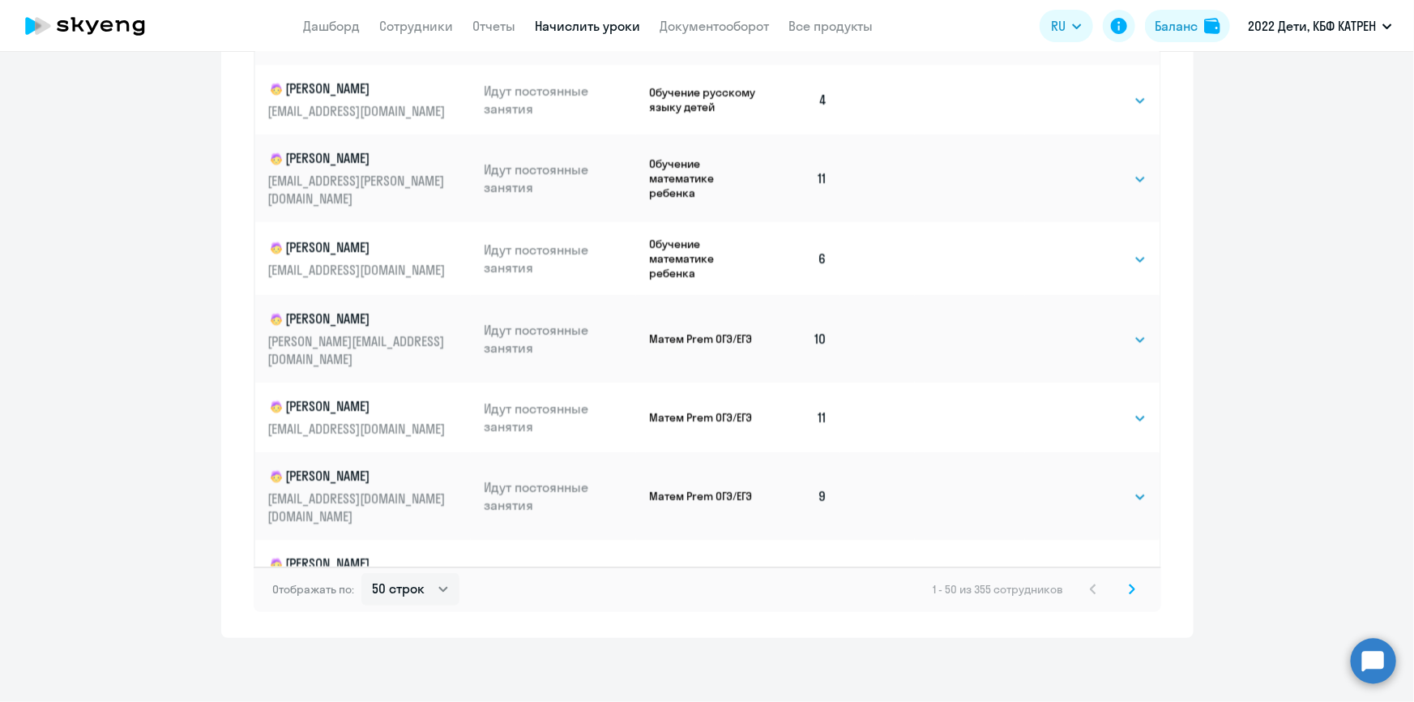
click at [1130, 588] on icon at bounding box center [1132, 588] width 5 height 9
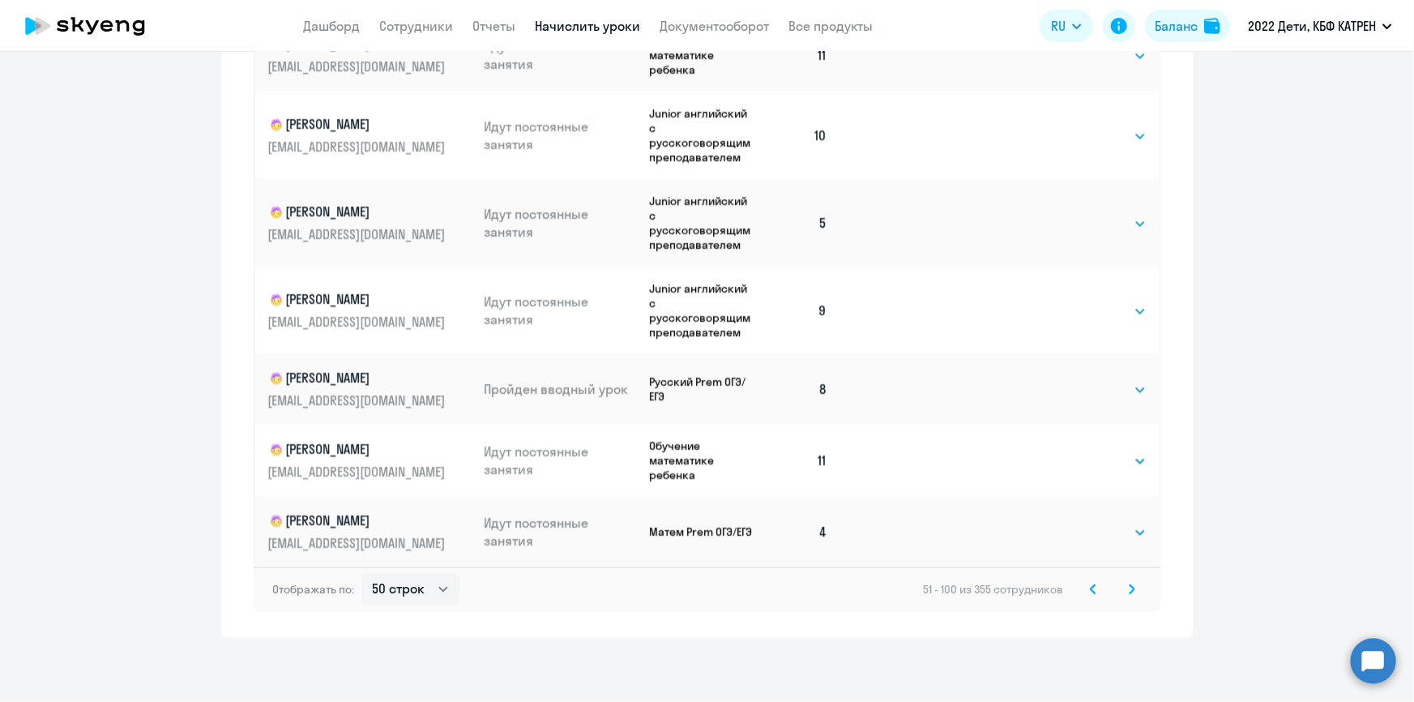
click at [1129, 592] on icon at bounding box center [1132, 589] width 6 height 11
